Goal: Find specific fact: Find contact information

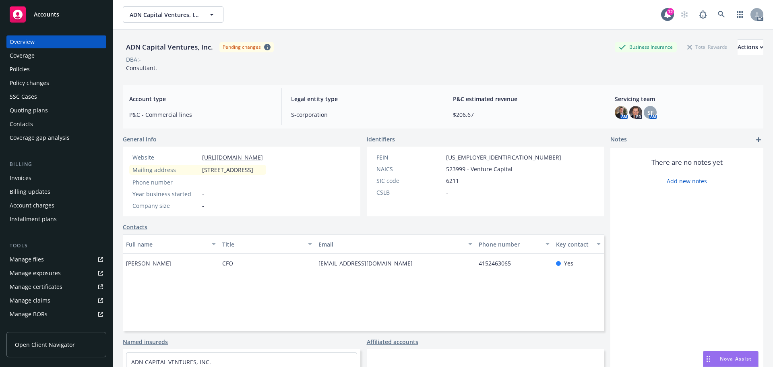
click at [239, 174] on span "[STREET_ADDRESS]" at bounding box center [227, 169] width 51 height 8
click at [233, 169] on span "[STREET_ADDRESS]" at bounding box center [227, 169] width 51 height 8
drag, startPoint x: 231, startPoint y: 169, endPoint x: 282, endPoint y: 169, distance: 50.3
click at [191, 169] on div "Mailing address [STREET_ADDRESS]" at bounding box center [197, 170] width 137 height 10
copy div "PO Box 143"
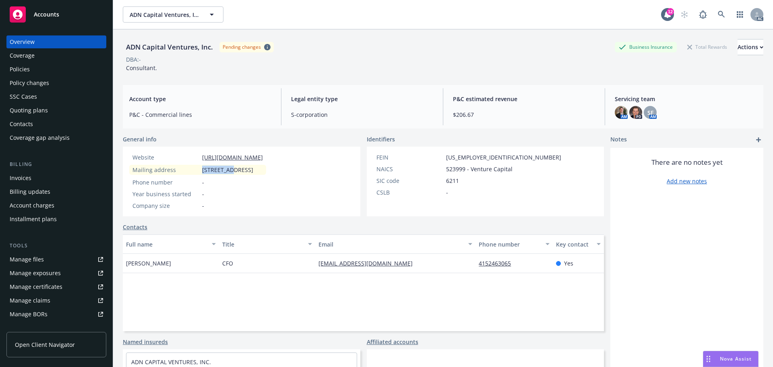
drag, startPoint x: 256, startPoint y: 171, endPoint x: 234, endPoint y: 169, distance: 22.2
click at [234, 169] on span "[STREET_ADDRESS]" at bounding box center [227, 169] width 51 height 8
copy span "Larkspur"
drag, startPoint x: 283, startPoint y: 170, endPoint x: 268, endPoint y: 169, distance: 14.9
click at [253, 169] on span "[STREET_ADDRESS]" at bounding box center [227, 169] width 51 height 8
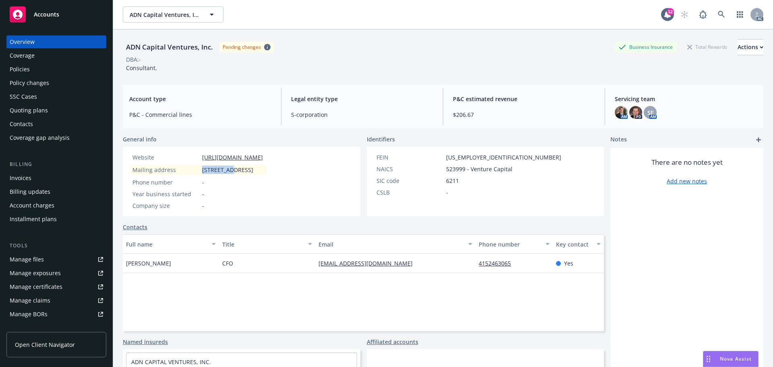
copy span "94977"
